Goal: Information Seeking & Learning: Compare options

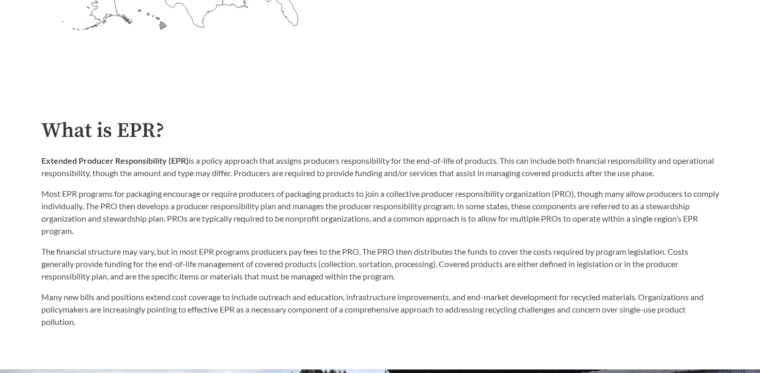
scroll to position [310, 0]
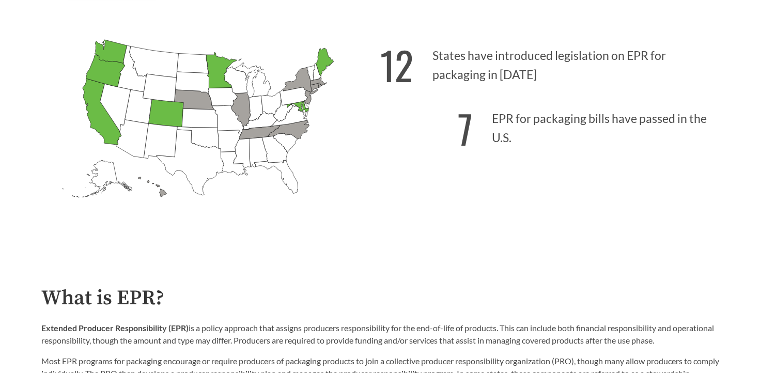
click at [60, 55] on icon "[US_STATE] Introduced: [US_STATE] Introduced: [US_STATE] Introduced: [US_STATE]…" at bounding box center [210, 137] width 339 height 212
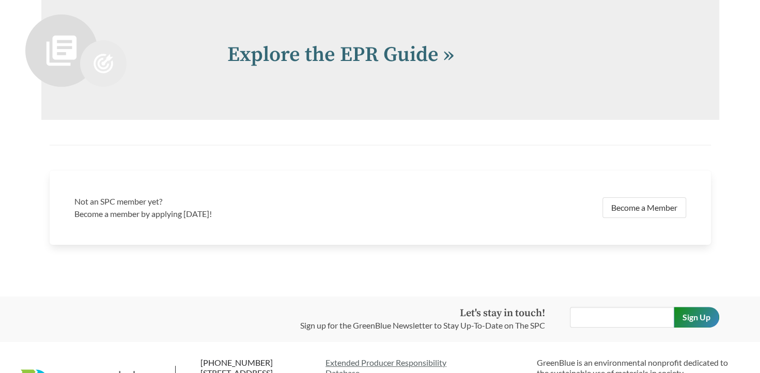
scroll to position [2275, 0]
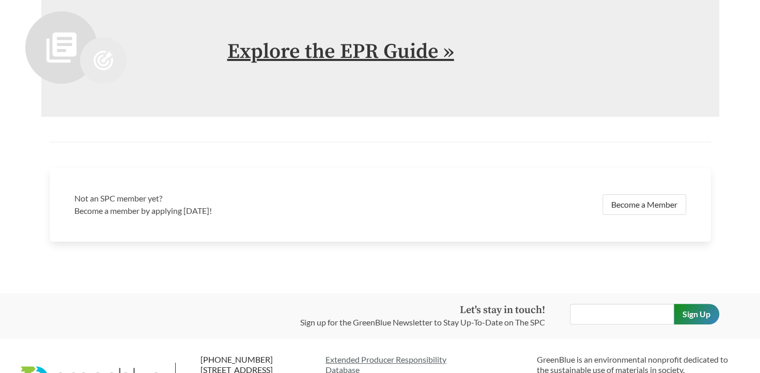
click at [394, 56] on link "Explore the EPR Guide »" at bounding box center [340, 52] width 227 height 26
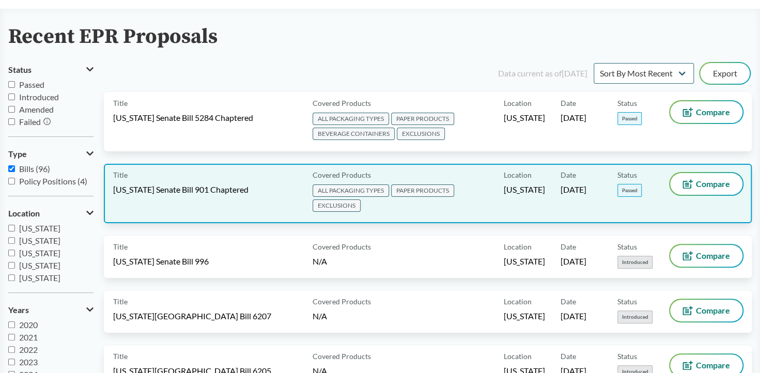
scroll to position [52, 0]
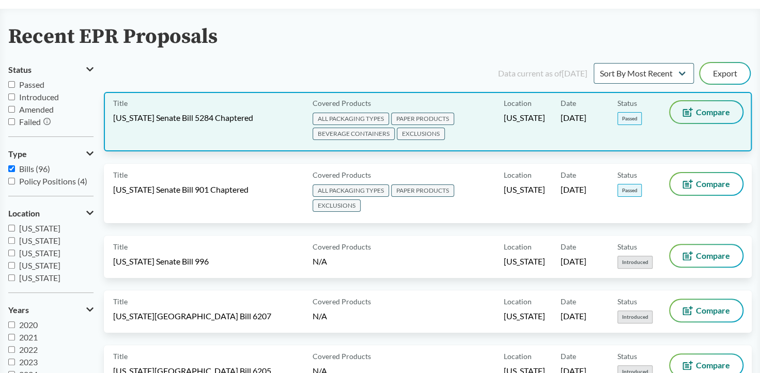
click at [708, 108] on span "Compare" at bounding box center [713, 112] width 34 height 8
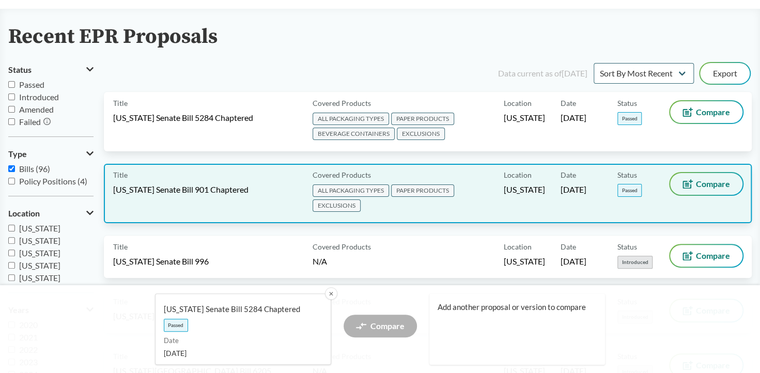
click at [712, 182] on span "Compare" at bounding box center [713, 184] width 34 height 8
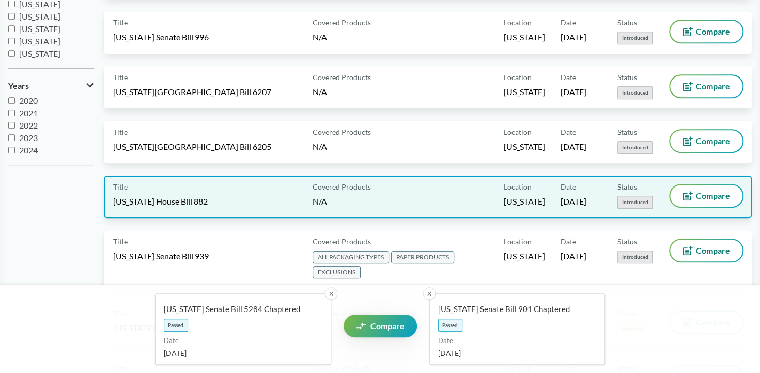
scroll to position [310, 0]
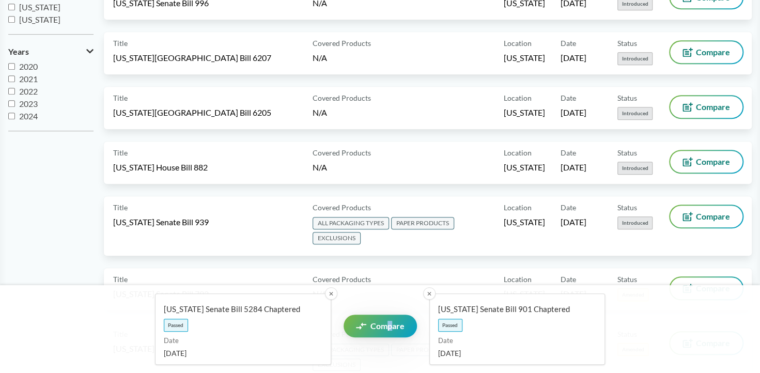
click at [386, 296] on div "[US_STATE] Senate Bill 5284 Chaptered Passed Date [DATE] ✕ Compare [US_STATE] S…" at bounding box center [381, 329] width 596 height 71
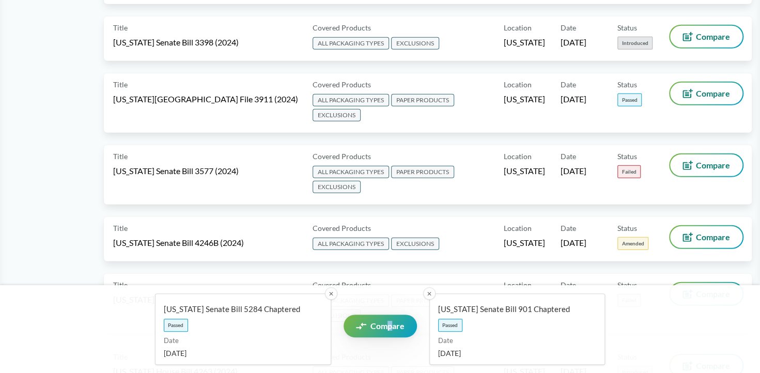
scroll to position [1706, 0]
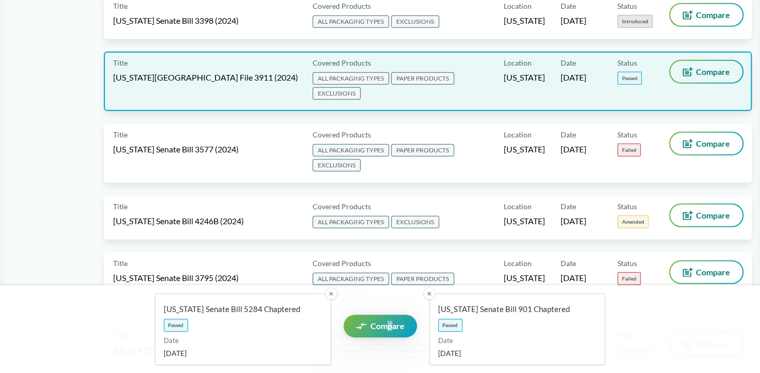
click at [711, 75] on span "Compare" at bounding box center [713, 72] width 34 height 8
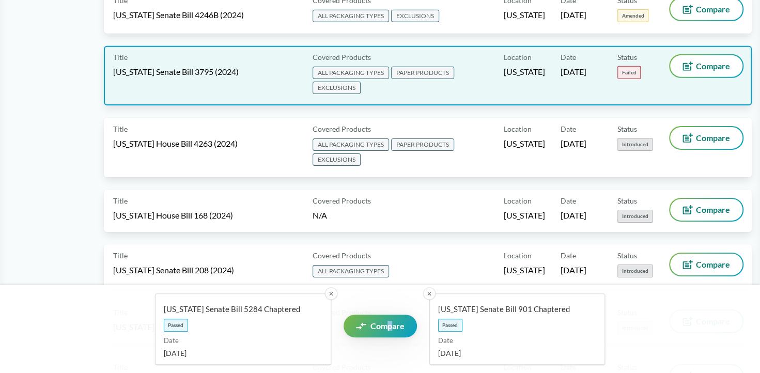
scroll to position [1913, 0]
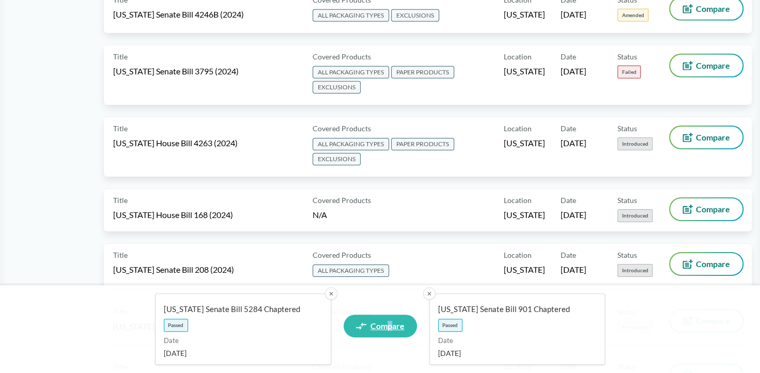
click at [382, 328] on span "Compare" at bounding box center [388, 326] width 34 height 8
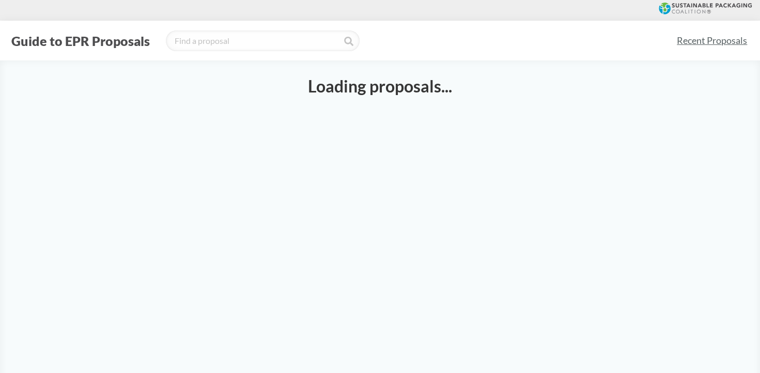
select select "SB5284C"
select select "SB901C"
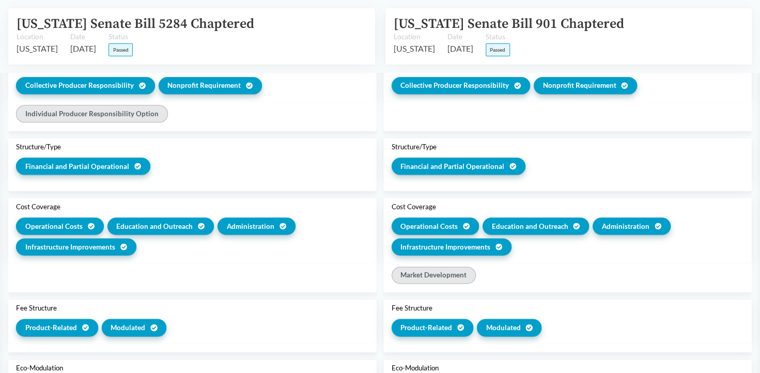
scroll to position [724, 0]
